Goal: Check status

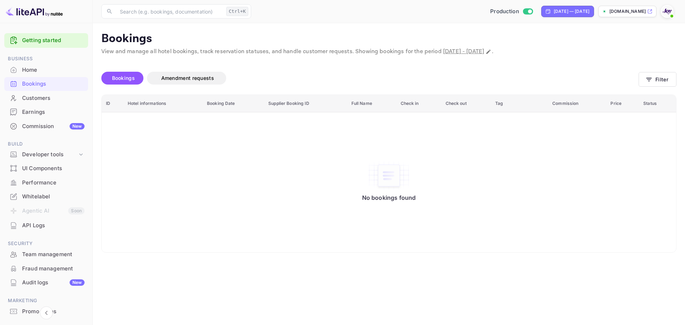
click at [453, 159] on div "No bookings found" at bounding box center [389, 182] width 560 height 130
click at [664, 78] on button "Filter" at bounding box center [658, 79] width 38 height 15
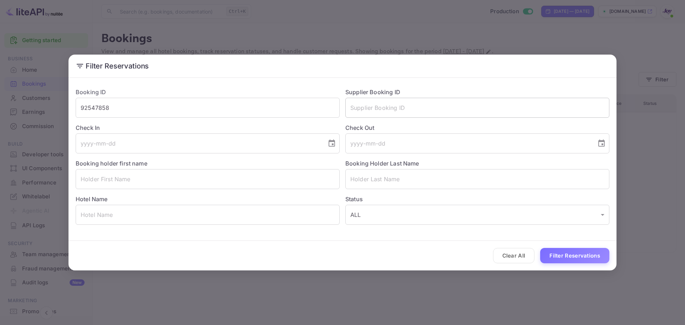
click at [407, 113] on input "text" at bounding box center [477, 108] width 264 height 20
click at [217, 120] on div "Check In ​" at bounding box center [205, 136] width 270 height 36
click at [215, 112] on input "92547858" at bounding box center [208, 108] width 264 height 20
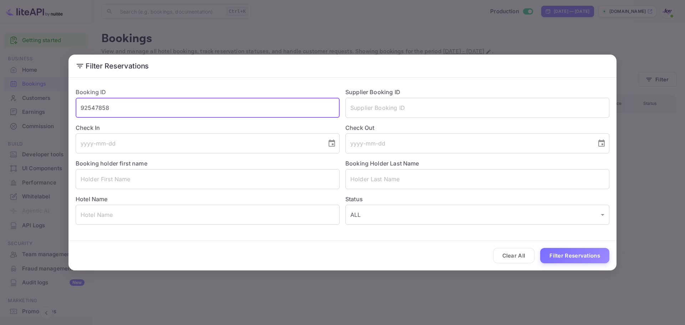
paste input "2304782806"
type input "2304782806"
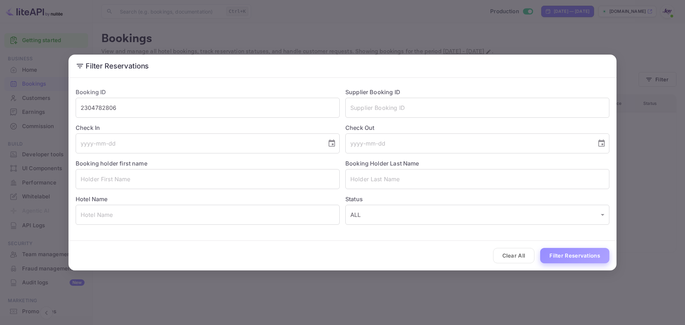
click at [561, 252] on button "Filter Reservations" at bounding box center [574, 255] width 69 height 15
click at [215, 108] on input "2304782806" at bounding box center [208, 108] width 264 height 20
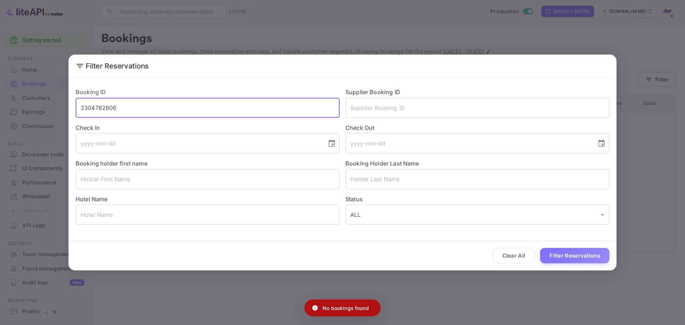
click at [215, 108] on input "2304782806" at bounding box center [208, 108] width 264 height 20
click at [377, 107] on input "text" at bounding box center [477, 108] width 264 height 20
paste input "2304782806"
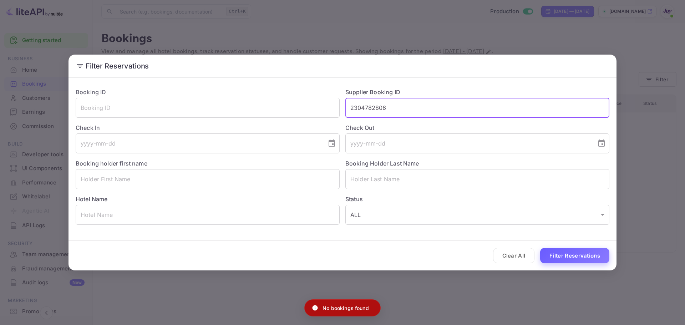
click at [557, 254] on button "Filter Reservations" at bounding box center [574, 255] width 69 height 15
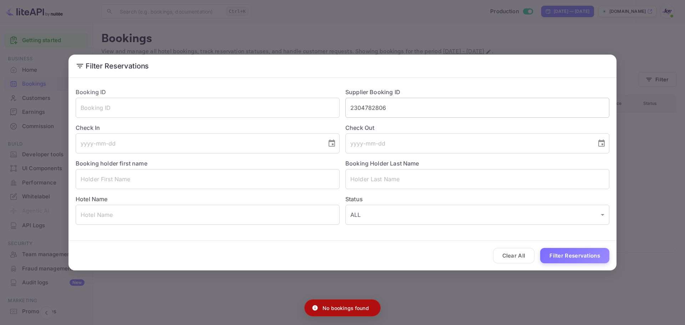
click at [411, 102] on input "2304782806" at bounding box center [477, 108] width 264 height 20
click at [571, 259] on button "Filter Reservations" at bounding box center [574, 255] width 69 height 15
click at [410, 107] on input "2304782806" at bounding box center [477, 108] width 264 height 20
paste input "9082659423329"
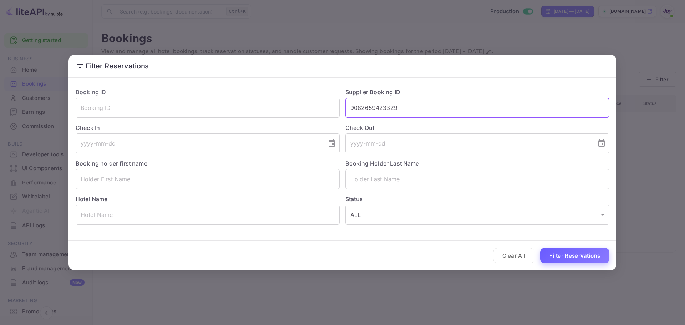
type input "9082659423329"
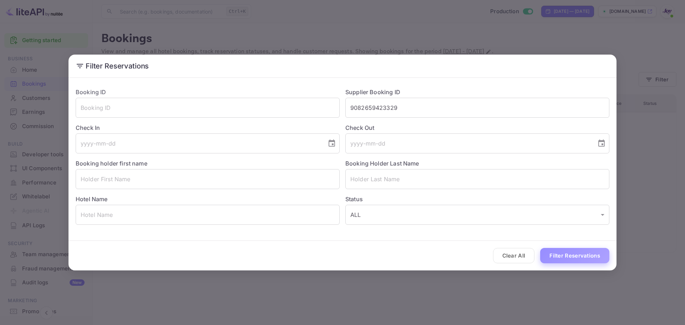
click at [573, 250] on button "Filter Reservations" at bounding box center [574, 255] width 69 height 15
